Goal: Understand process/instructions

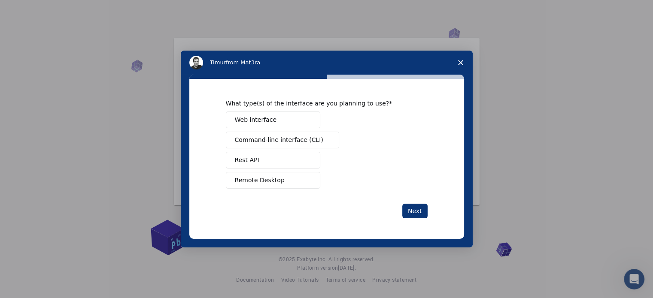
click at [290, 180] on button "Remote Desktop" at bounding box center [273, 180] width 94 height 17
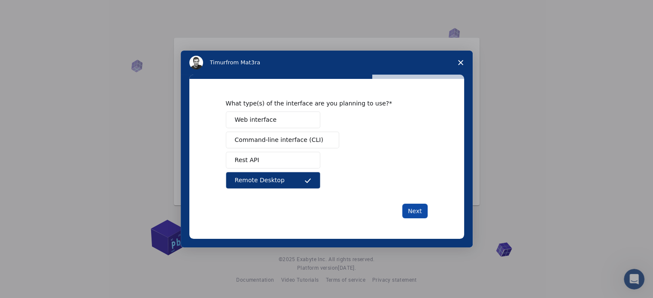
click at [415, 211] on button "Next" at bounding box center [414, 211] width 25 height 15
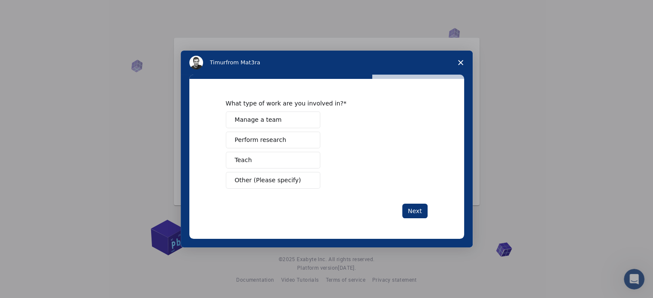
click at [291, 139] on button "Perform research" at bounding box center [273, 140] width 94 height 17
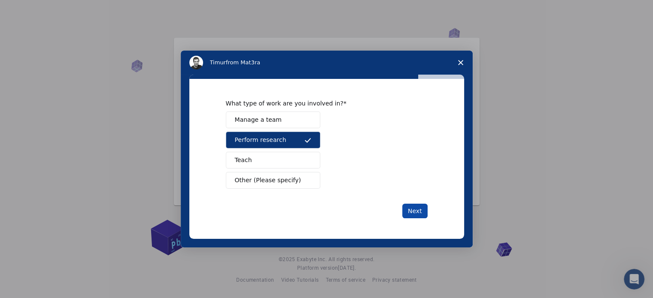
click at [408, 208] on button "Next" at bounding box center [414, 211] width 25 height 15
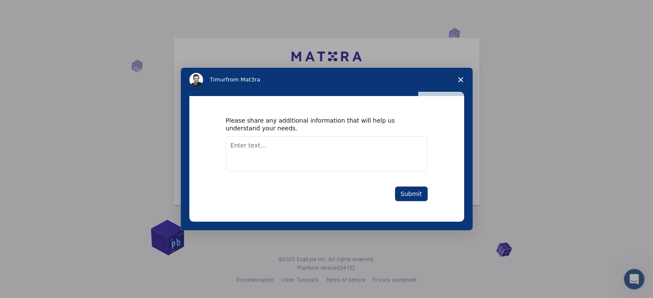
click at [286, 152] on textarea "Enter text..." at bounding box center [327, 153] width 202 height 35
click at [422, 196] on button "Submit" at bounding box center [411, 194] width 33 height 15
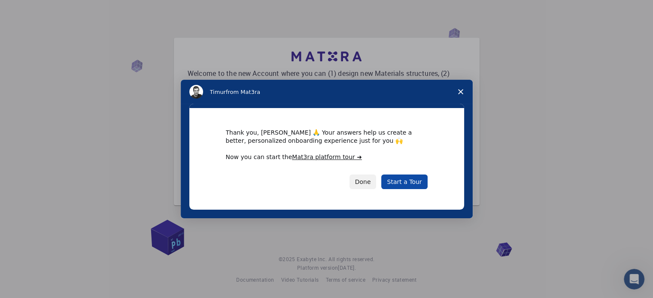
click at [412, 183] on link "Start a Tour" at bounding box center [404, 182] width 46 height 15
